Goal: Navigation & Orientation: Find specific page/section

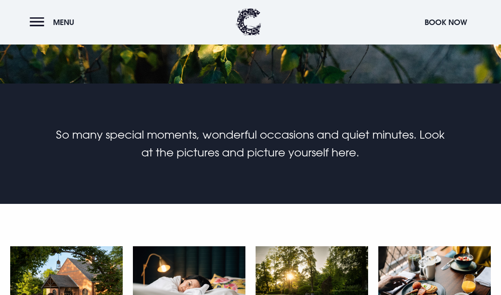
click at [82, 289] on img at bounding box center [66, 284] width 112 height 75
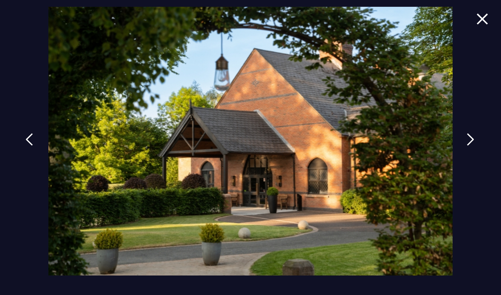
click at [473, 146] on img at bounding box center [470, 139] width 8 height 13
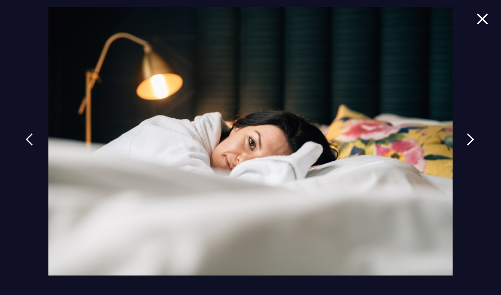
click at [473, 146] on img at bounding box center [470, 139] width 8 height 13
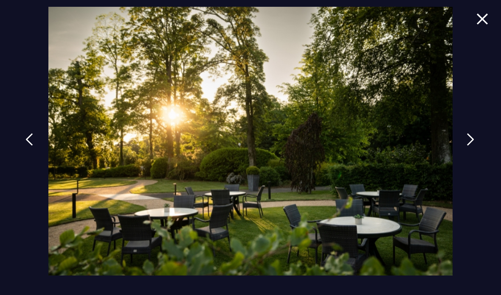
click at [474, 146] on img at bounding box center [470, 139] width 8 height 13
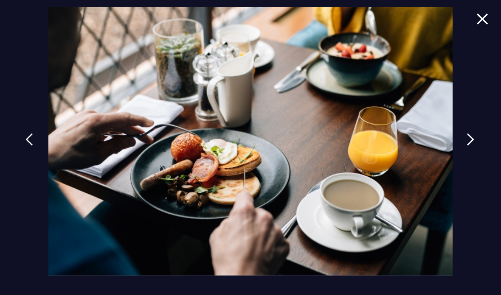
click at [472, 146] on img at bounding box center [470, 139] width 8 height 13
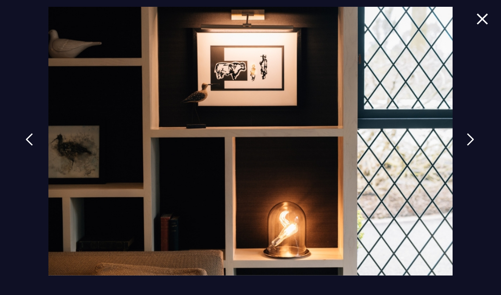
click at [474, 146] on img at bounding box center [470, 139] width 8 height 13
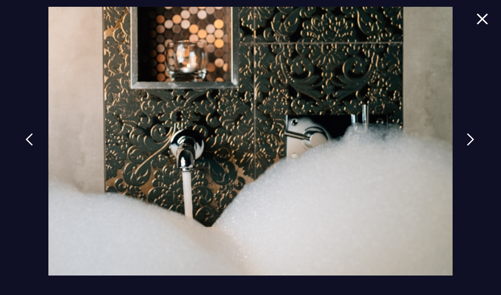
click at [474, 146] on img at bounding box center [470, 139] width 8 height 13
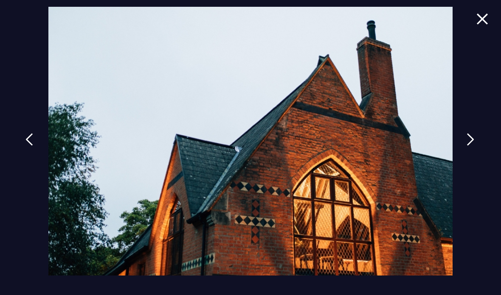
click at [474, 146] on img at bounding box center [470, 139] width 8 height 13
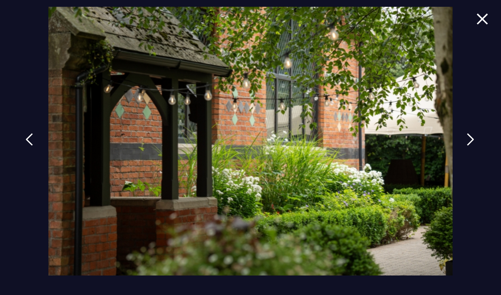
click at [474, 146] on img at bounding box center [470, 139] width 8 height 13
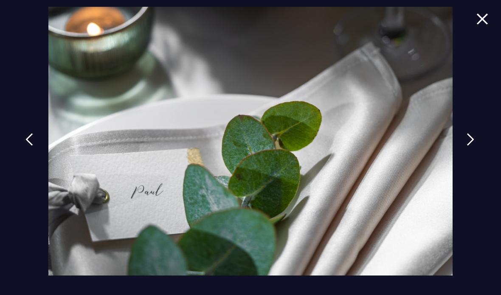
click at [474, 146] on img at bounding box center [470, 139] width 8 height 13
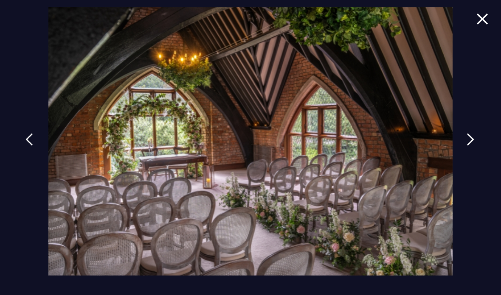
click at [474, 146] on img at bounding box center [470, 139] width 8 height 13
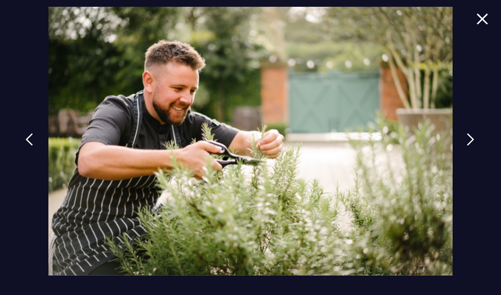
click at [474, 146] on img at bounding box center [470, 139] width 8 height 13
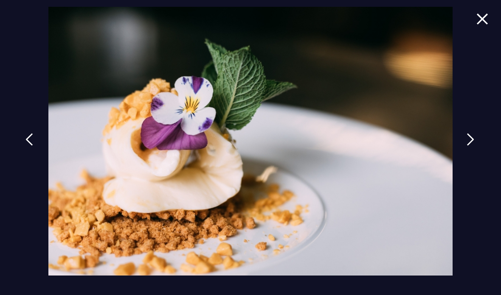
click at [473, 146] on img at bounding box center [470, 139] width 8 height 13
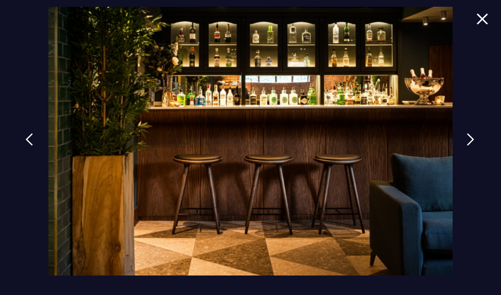
click at [474, 146] on img at bounding box center [470, 139] width 8 height 13
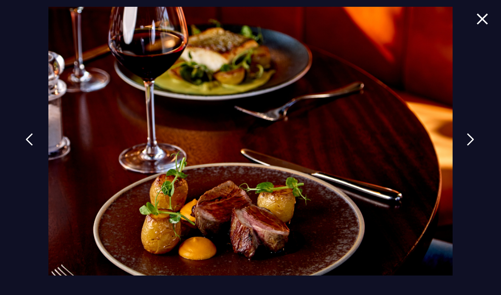
click at [474, 146] on img at bounding box center [470, 139] width 8 height 13
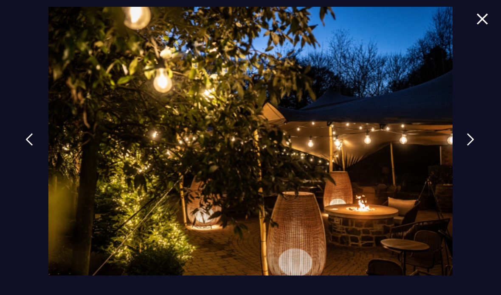
click at [474, 146] on img at bounding box center [470, 139] width 8 height 13
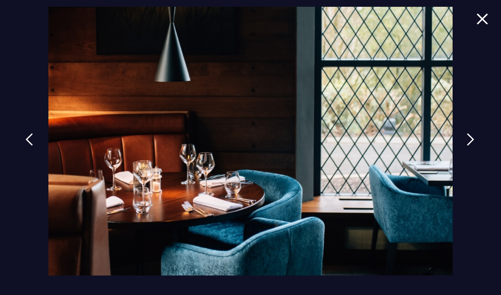
click at [474, 146] on img at bounding box center [470, 139] width 8 height 13
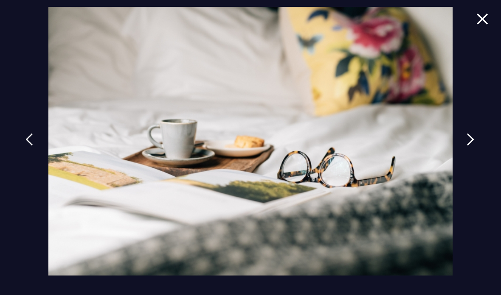
click at [473, 146] on img at bounding box center [470, 139] width 8 height 13
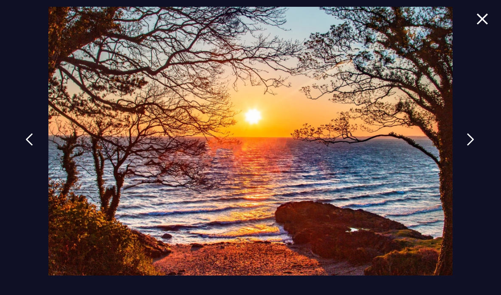
click at [474, 146] on img at bounding box center [470, 139] width 8 height 13
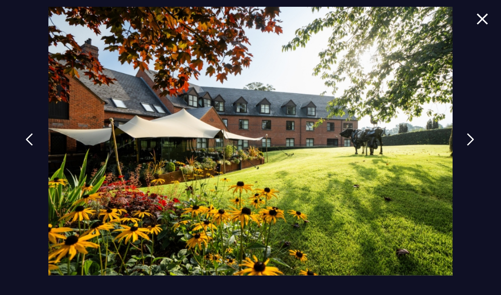
click at [474, 146] on img at bounding box center [470, 139] width 8 height 13
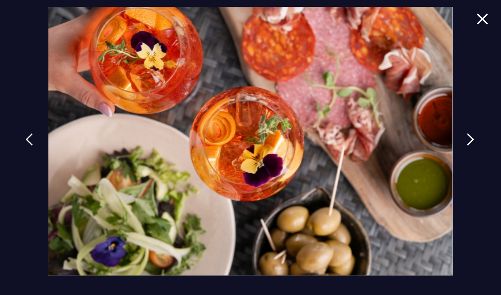
click at [474, 146] on img at bounding box center [470, 139] width 8 height 13
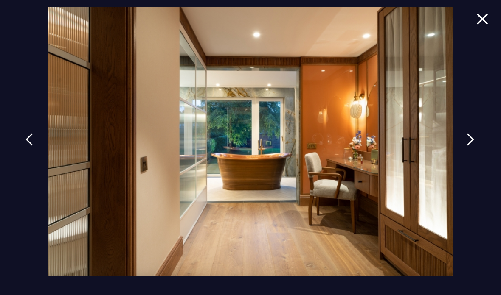
click at [471, 146] on img at bounding box center [470, 139] width 8 height 13
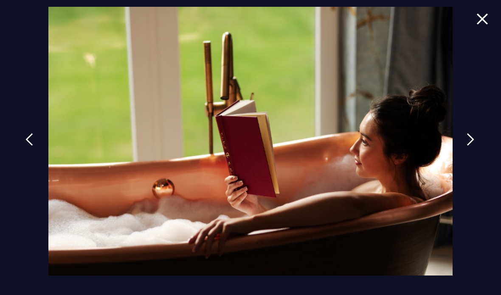
click at [474, 146] on img at bounding box center [470, 139] width 8 height 13
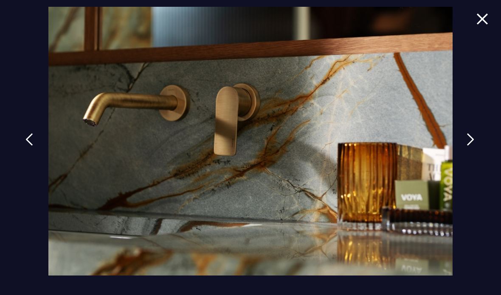
click at [474, 146] on img at bounding box center [470, 139] width 8 height 13
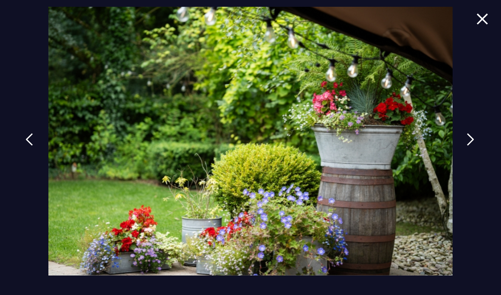
click at [473, 146] on img at bounding box center [470, 139] width 8 height 13
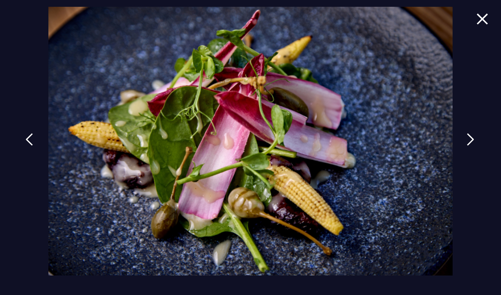
click at [473, 146] on img at bounding box center [470, 139] width 8 height 13
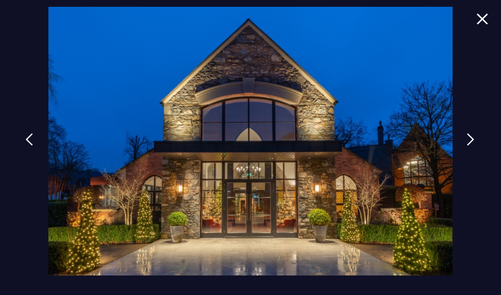
click at [474, 146] on img at bounding box center [470, 139] width 8 height 13
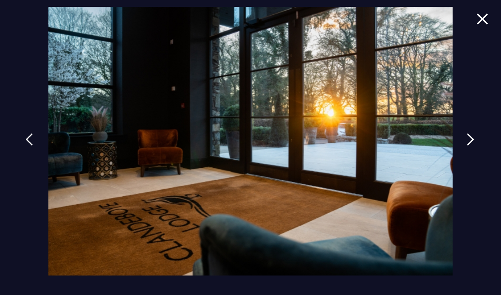
click at [474, 146] on img at bounding box center [470, 139] width 8 height 13
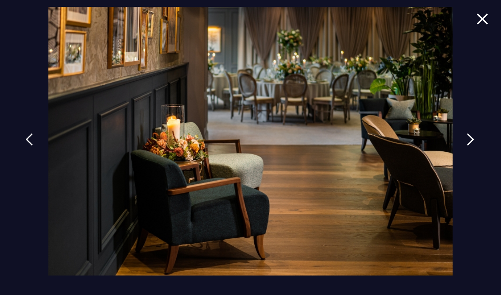
click at [474, 146] on img at bounding box center [470, 139] width 8 height 13
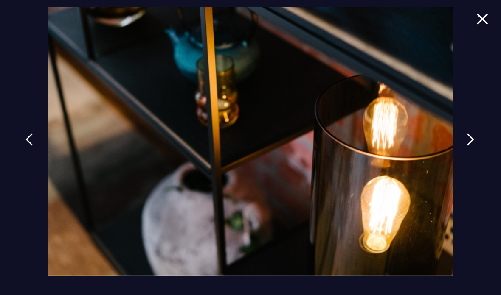
click at [474, 146] on img at bounding box center [470, 139] width 8 height 13
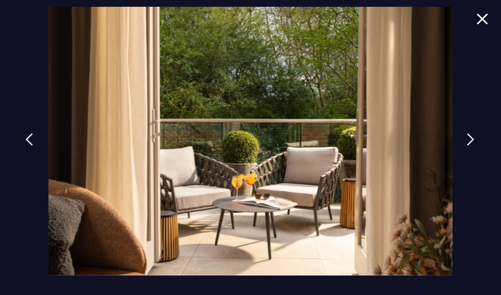
click at [472, 146] on img at bounding box center [470, 139] width 8 height 13
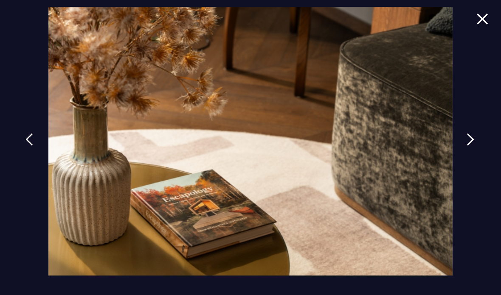
click at [474, 146] on img at bounding box center [470, 139] width 8 height 13
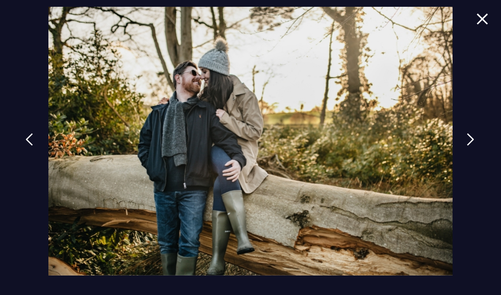
click at [474, 146] on img at bounding box center [470, 139] width 8 height 13
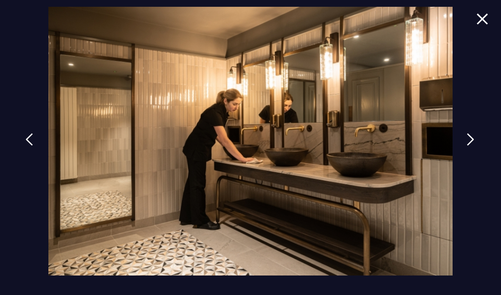
click at [474, 146] on img at bounding box center [470, 139] width 8 height 13
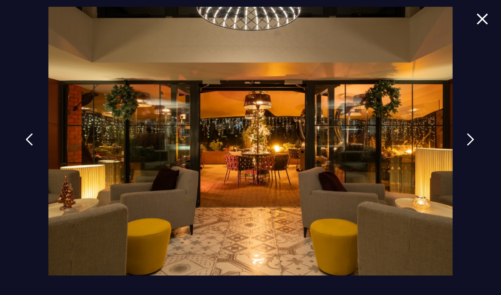
click at [474, 146] on img at bounding box center [470, 139] width 8 height 13
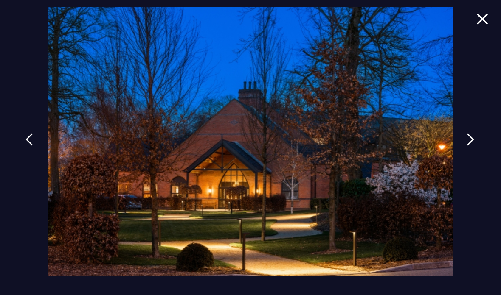
click at [474, 146] on img at bounding box center [470, 139] width 8 height 13
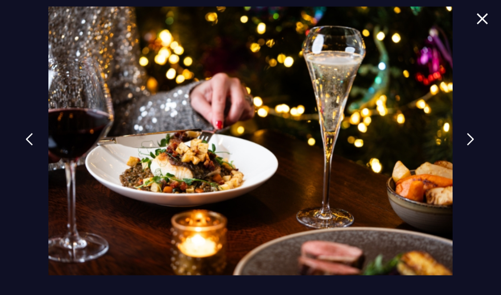
scroll to position [55, 0]
click at [472, 138] on img at bounding box center [470, 139] width 8 height 13
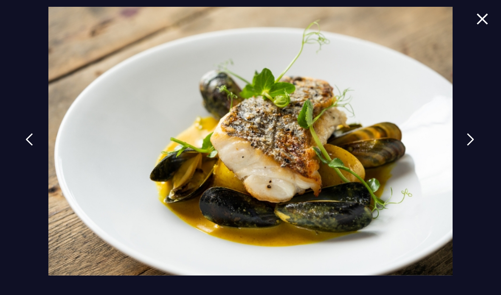
click at [471, 143] on img at bounding box center [470, 139] width 8 height 13
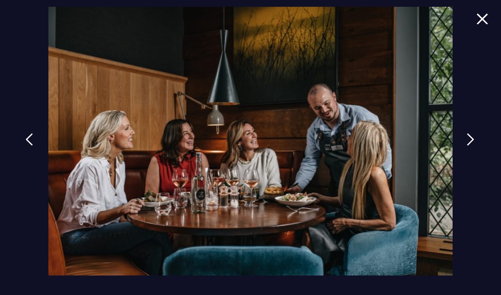
click at [472, 142] on img at bounding box center [470, 139] width 8 height 13
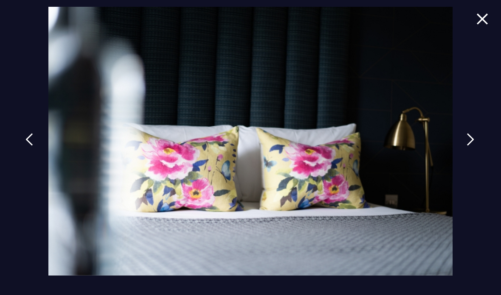
click at [473, 144] on img at bounding box center [470, 139] width 8 height 13
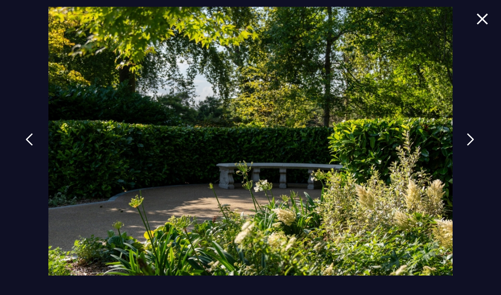
click at [474, 143] on img at bounding box center [470, 139] width 8 height 13
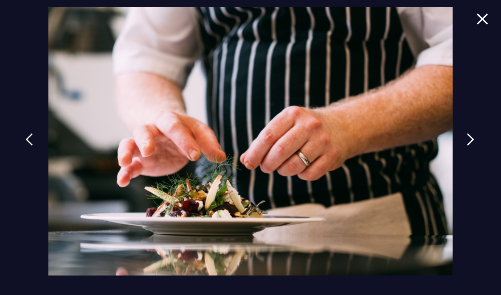
click at [474, 142] on img at bounding box center [470, 139] width 8 height 13
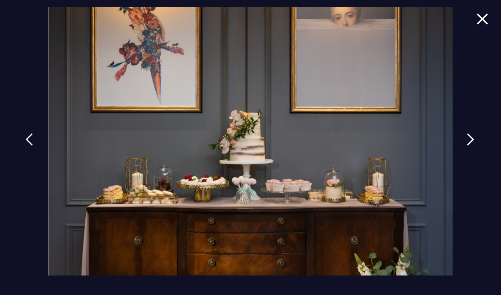
click at [474, 143] on img at bounding box center [470, 139] width 8 height 13
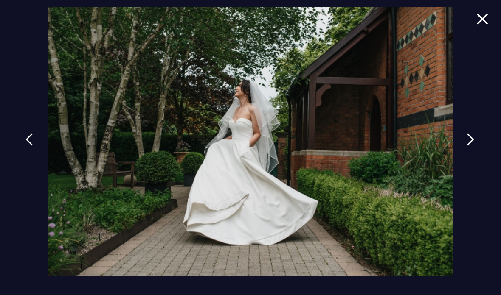
click at [474, 141] on img at bounding box center [470, 139] width 8 height 13
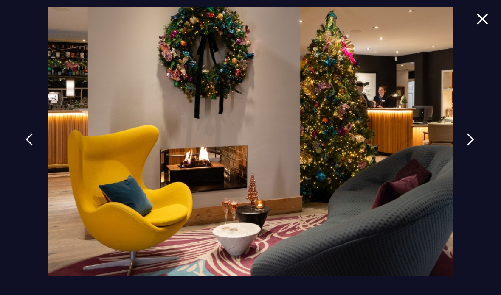
click at [474, 141] on img at bounding box center [470, 139] width 8 height 13
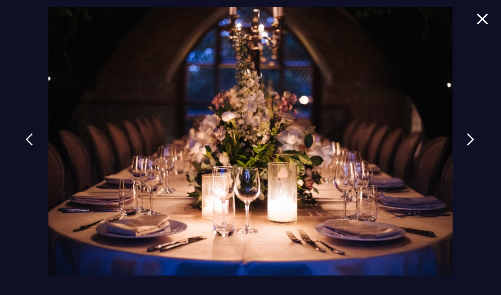
click at [474, 141] on img at bounding box center [470, 139] width 8 height 13
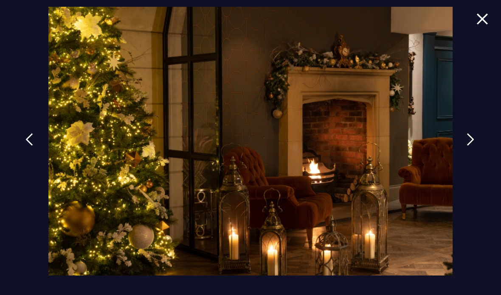
click at [472, 143] on img at bounding box center [470, 139] width 8 height 13
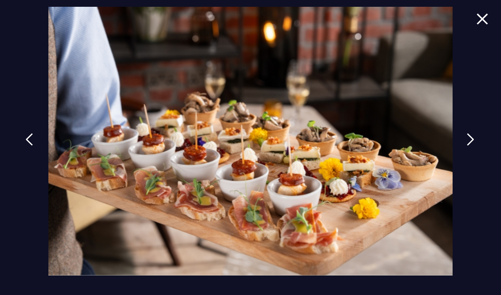
click at [472, 143] on img at bounding box center [470, 139] width 8 height 13
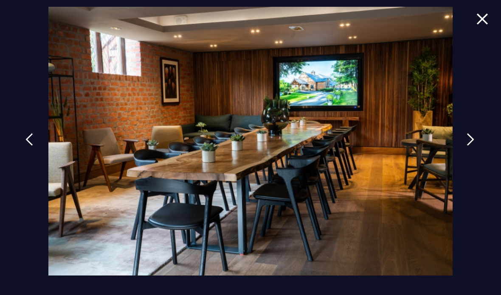
click at [471, 142] on img at bounding box center [470, 139] width 8 height 13
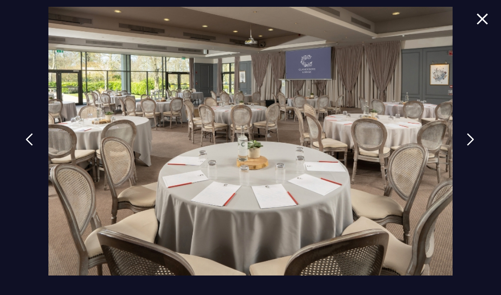
click at [472, 142] on img at bounding box center [470, 139] width 8 height 13
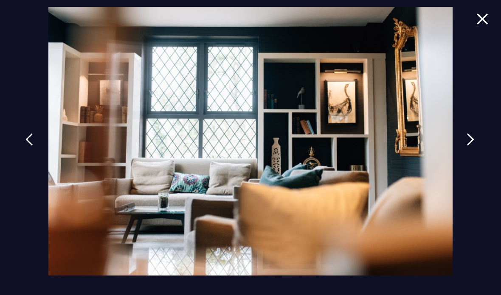
click at [471, 141] on img at bounding box center [470, 139] width 8 height 13
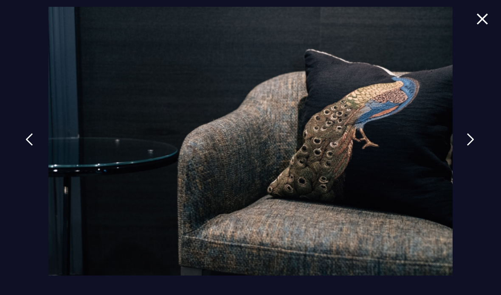
click at [471, 141] on img at bounding box center [470, 139] width 8 height 13
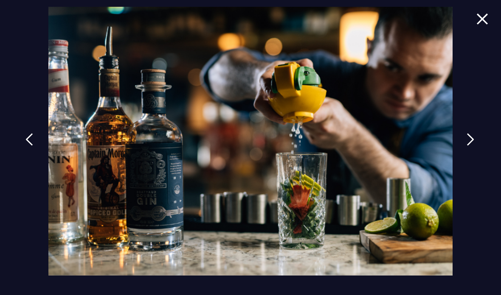
click at [472, 141] on img at bounding box center [470, 139] width 8 height 13
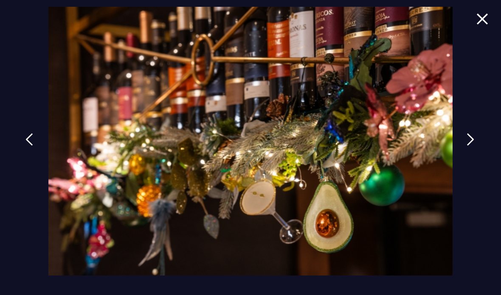
click at [474, 141] on img at bounding box center [470, 139] width 8 height 13
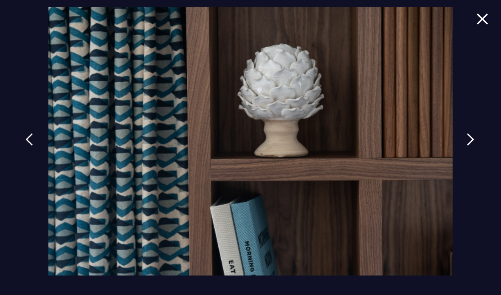
click at [474, 140] on img at bounding box center [470, 139] width 8 height 13
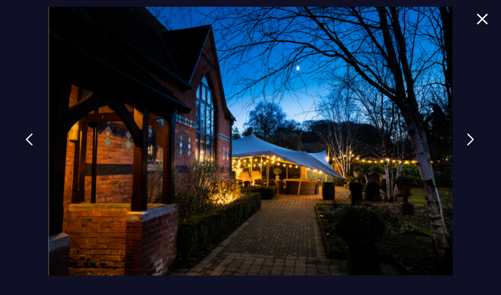
click at [474, 140] on img at bounding box center [470, 139] width 8 height 13
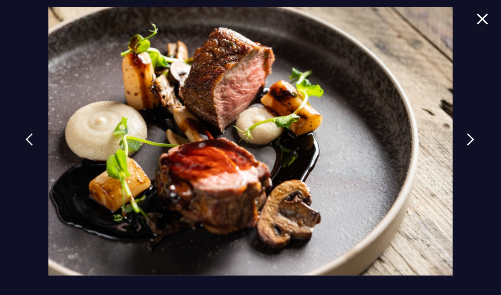
click at [474, 140] on img at bounding box center [470, 139] width 8 height 13
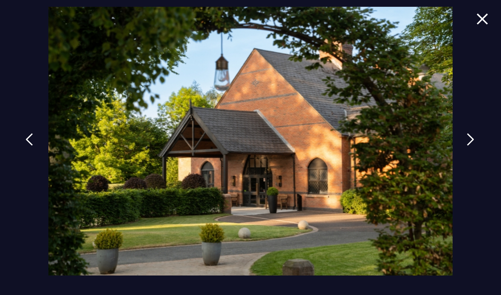
click at [474, 137] on img at bounding box center [470, 139] width 8 height 13
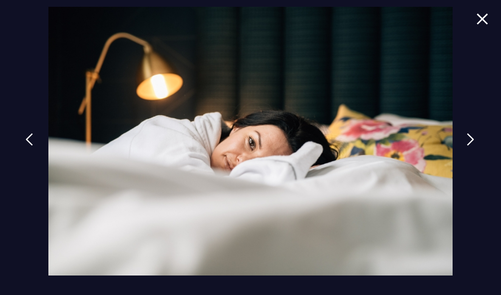
click at [474, 140] on img at bounding box center [470, 139] width 8 height 13
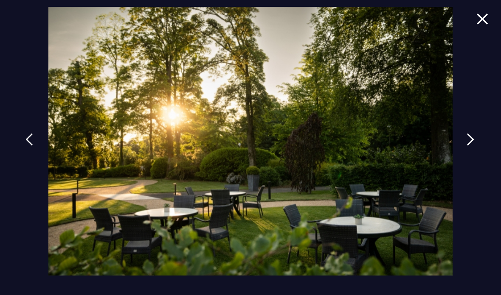
click at [483, 18] on img at bounding box center [482, 18] width 12 height 11
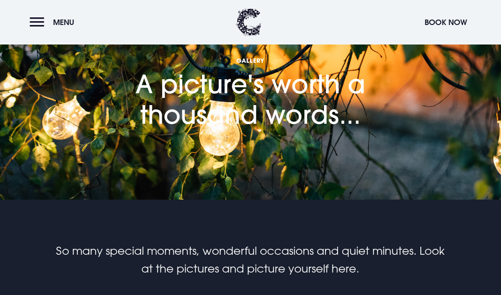
click at [41, 27] on button "Menu" at bounding box center [54, 22] width 49 height 18
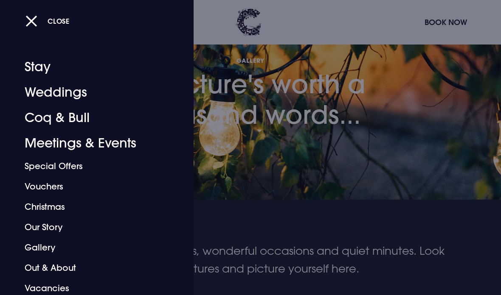
scroll to position [0, 0]
click at [69, 118] on link "Coq & Bull" at bounding box center [91, 117] width 133 height 25
